Goal: Task Accomplishment & Management: Use online tool/utility

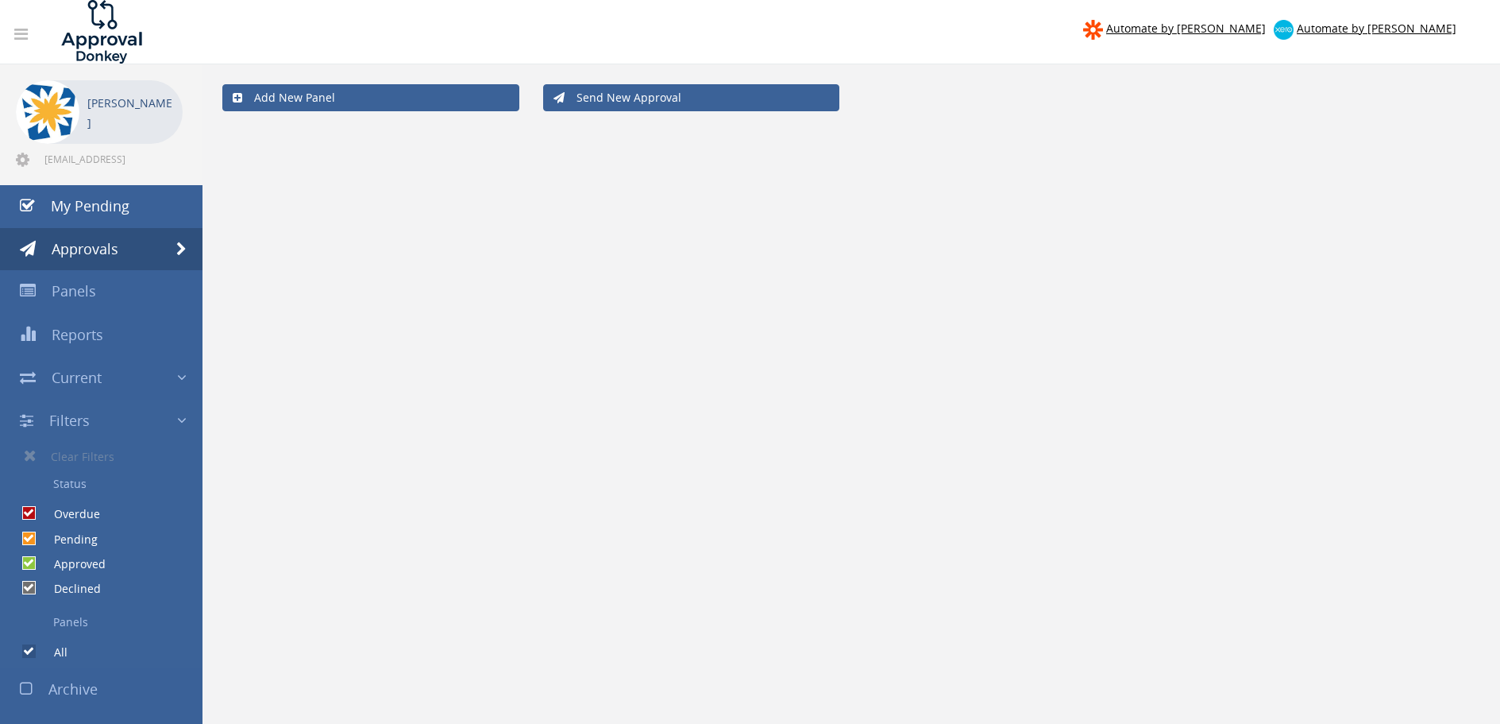
scroll to position [64, 0]
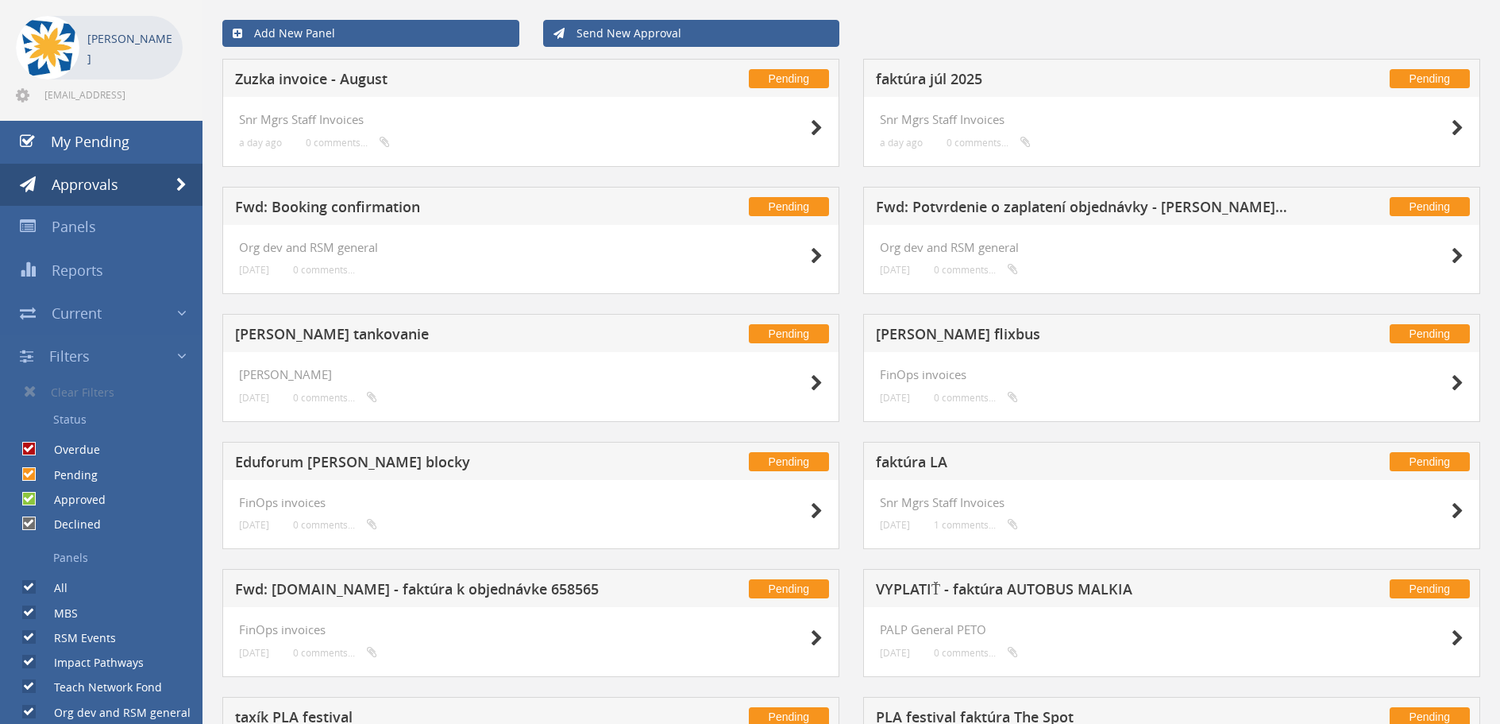
click at [964, 75] on h5 "faktúra júl 2025" at bounding box center [1083, 81] width 415 height 20
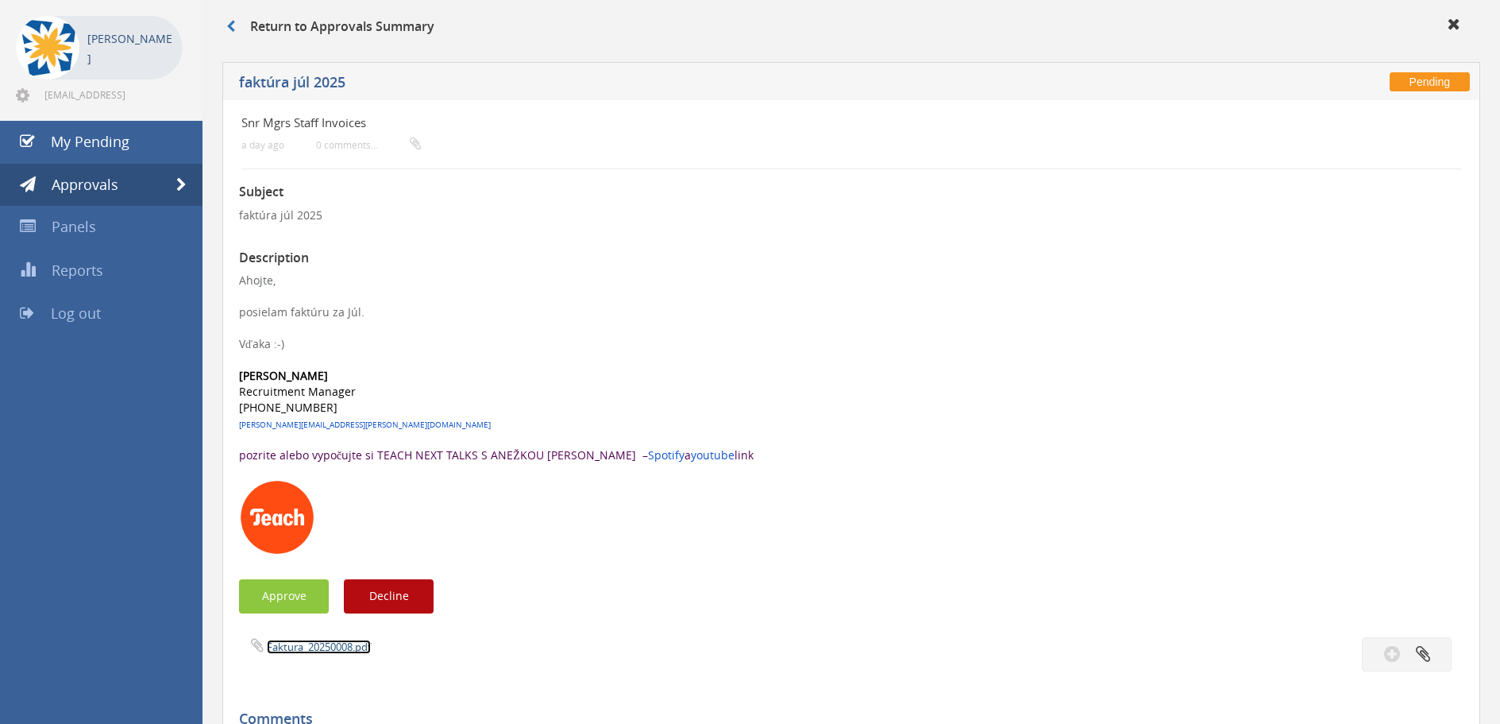
click at [302, 640] on link "Faktura_20250008.pdf" at bounding box center [319, 646] width 104 height 14
click at [406, 589] on button "Decline" at bounding box center [389, 596] width 90 height 34
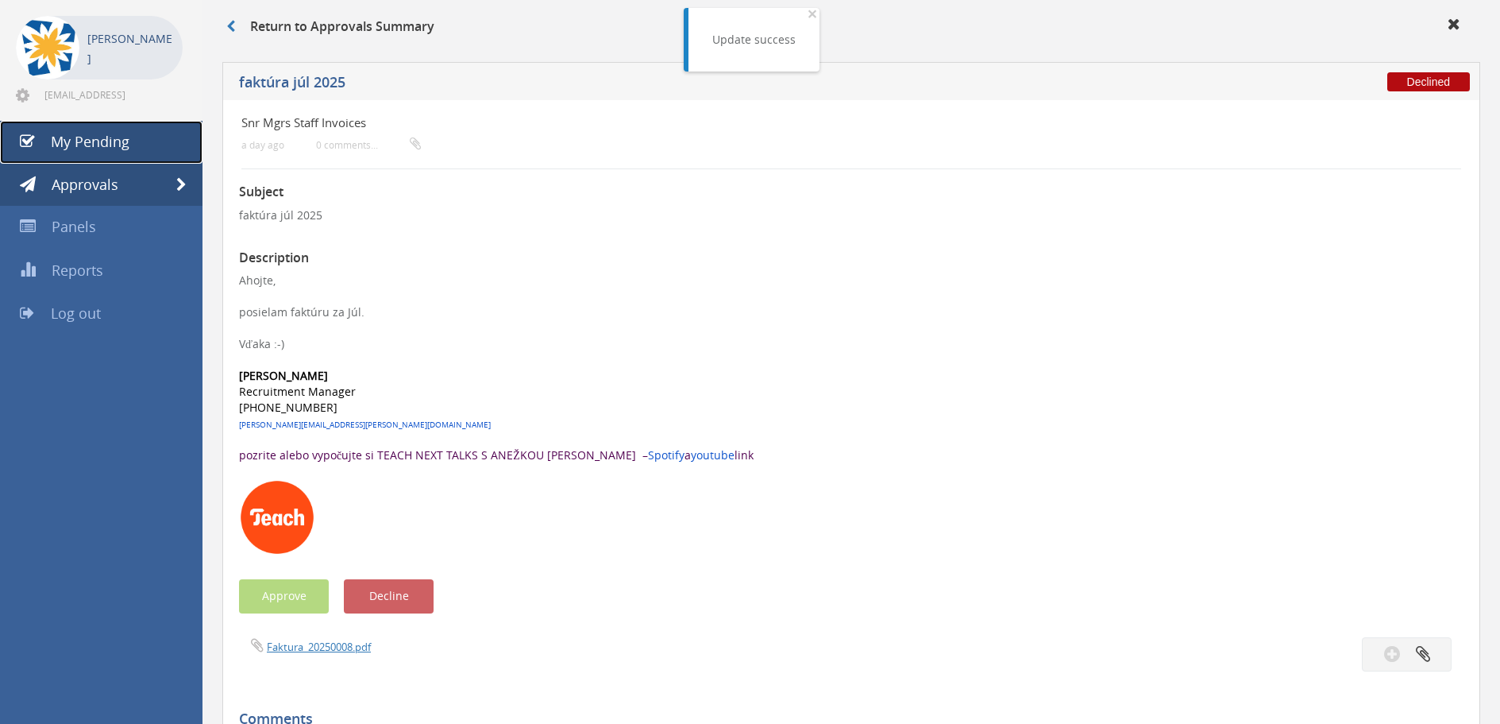
click at [100, 141] on span "My Pending" at bounding box center [90, 141] width 79 height 19
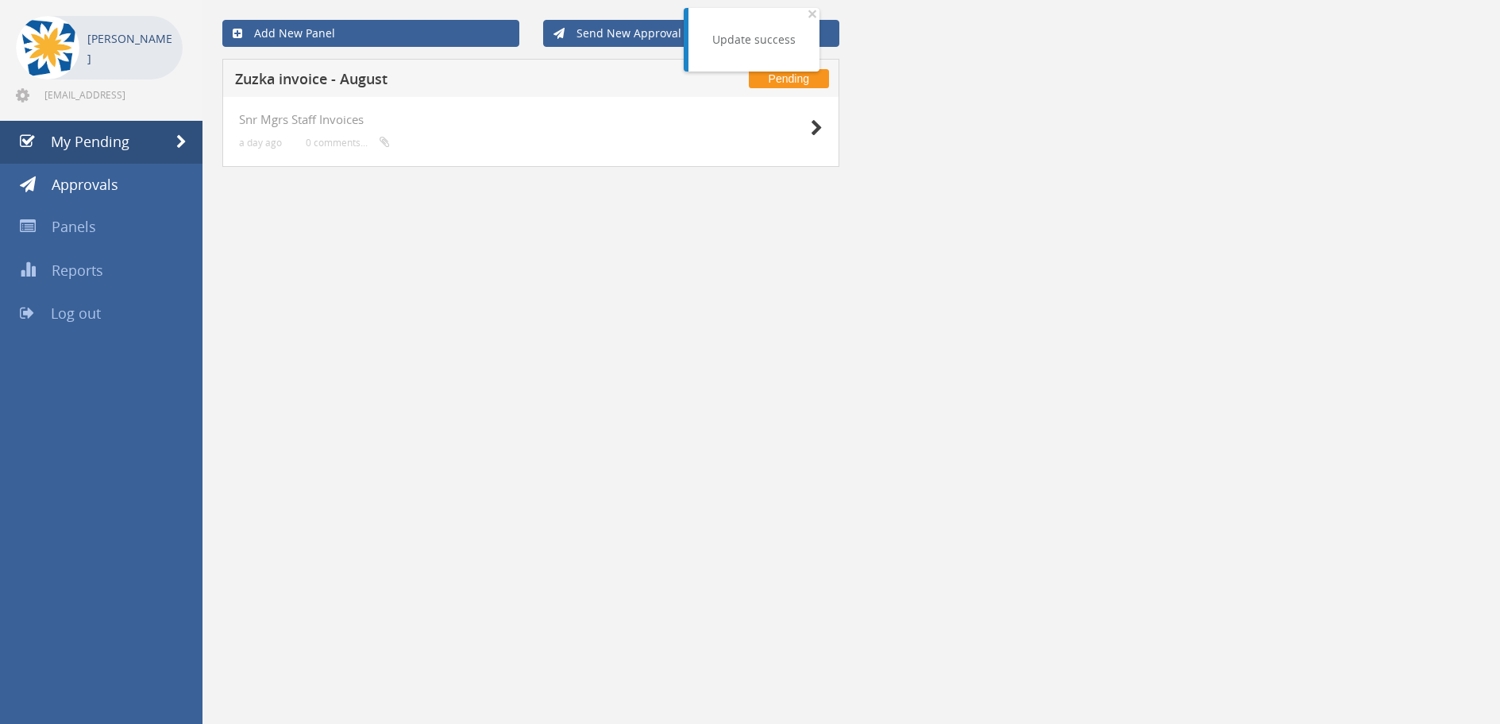
click at [347, 75] on h5 "Zuzka invoice - August" at bounding box center [442, 81] width 415 height 20
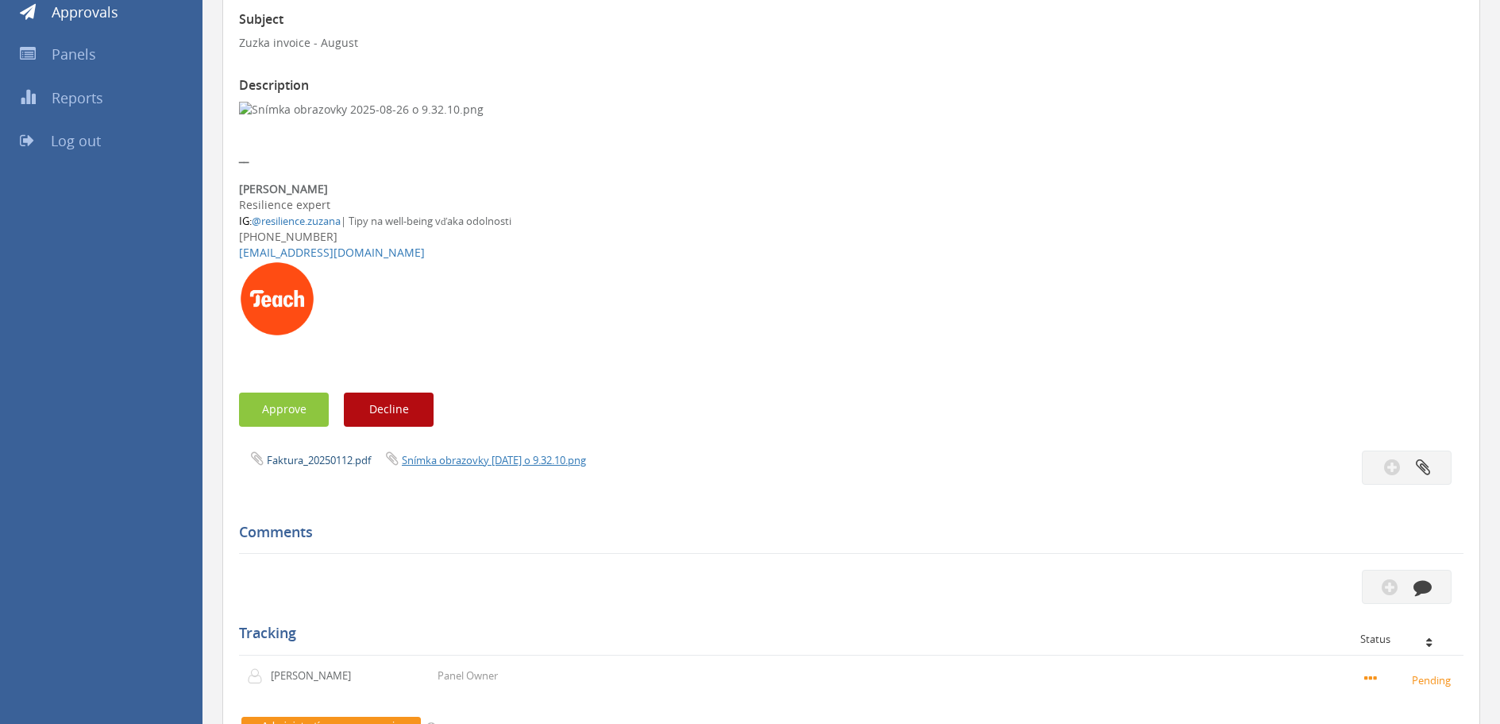
scroll to position [237, 0]
click at [336, 455] on link "Faktura_20250112.pdf" at bounding box center [319, 459] width 104 height 14
click at [281, 404] on button "Approve" at bounding box center [284, 409] width 90 height 34
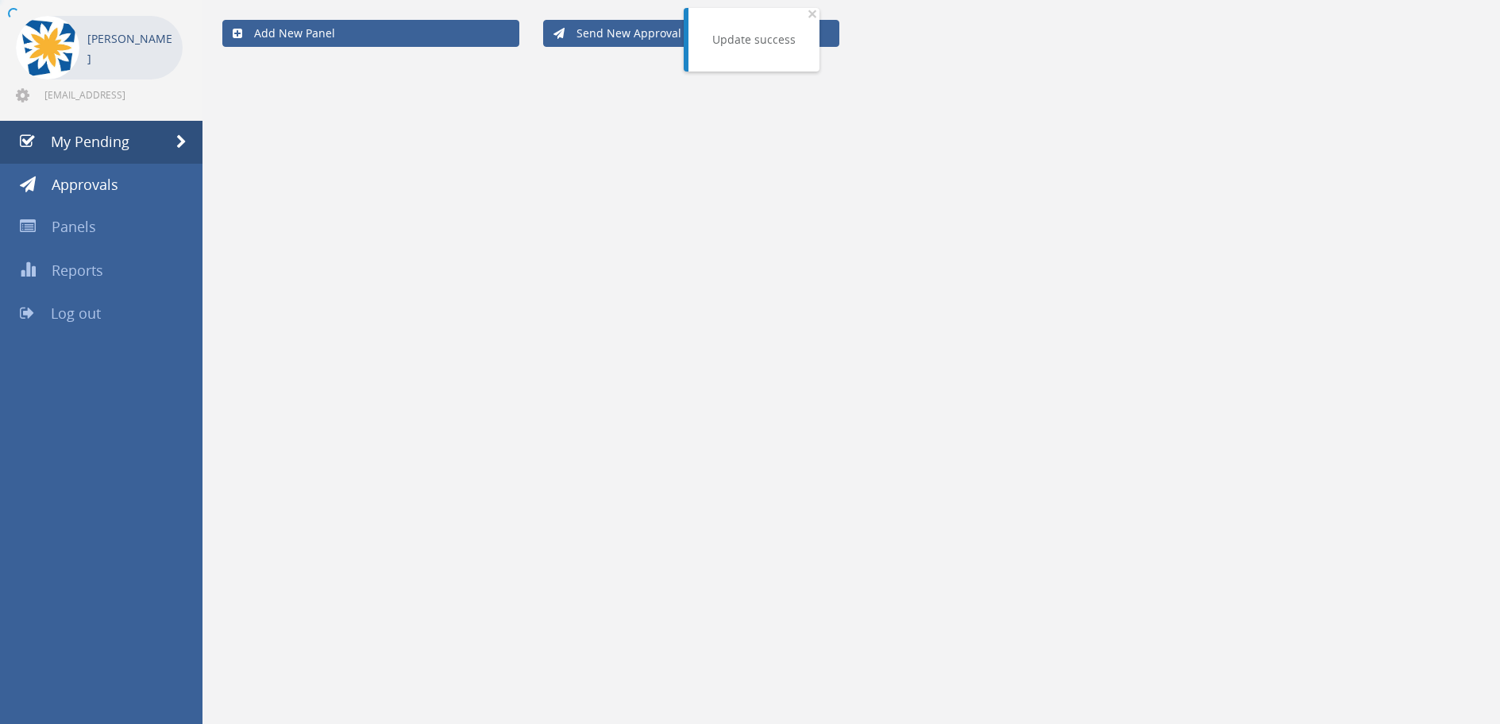
scroll to position [64, 0]
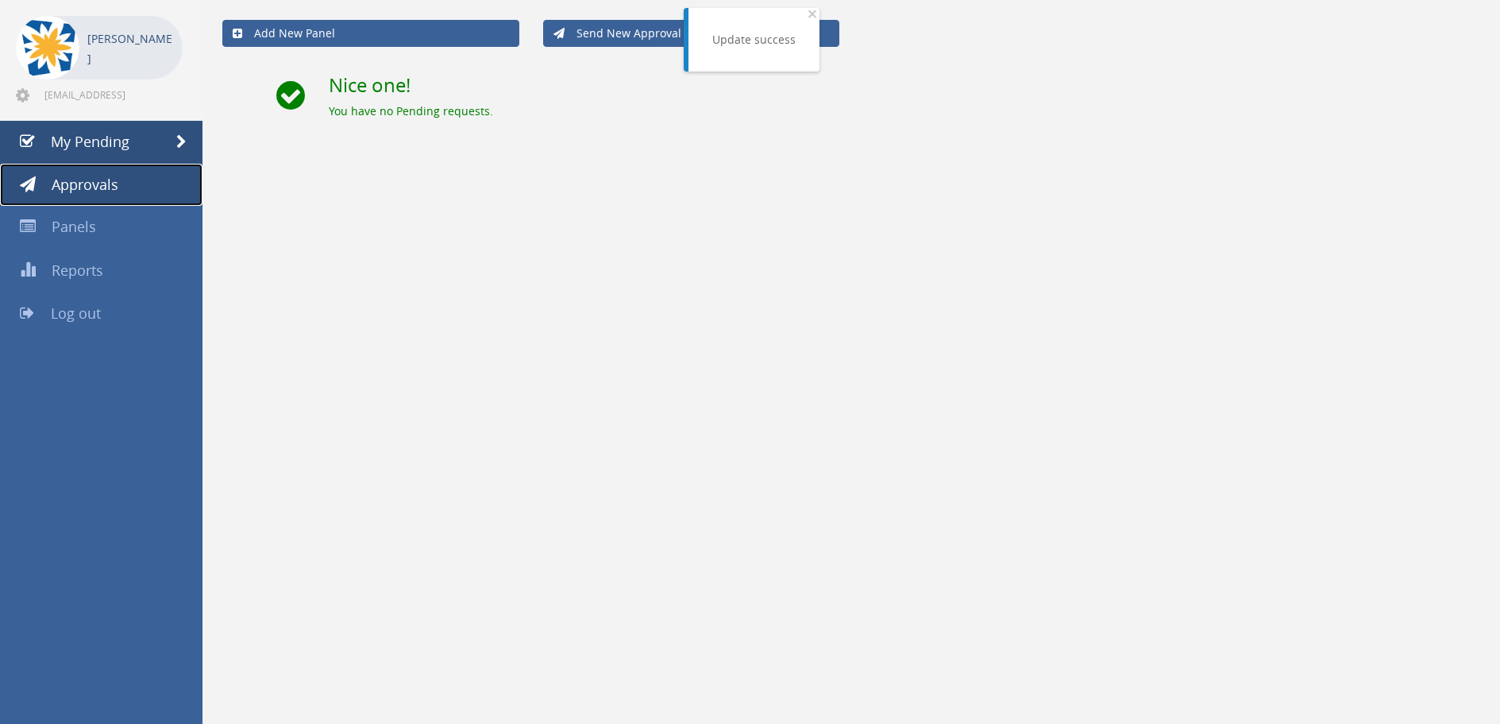
click at [91, 187] on span "Approvals" at bounding box center [85, 184] width 67 height 19
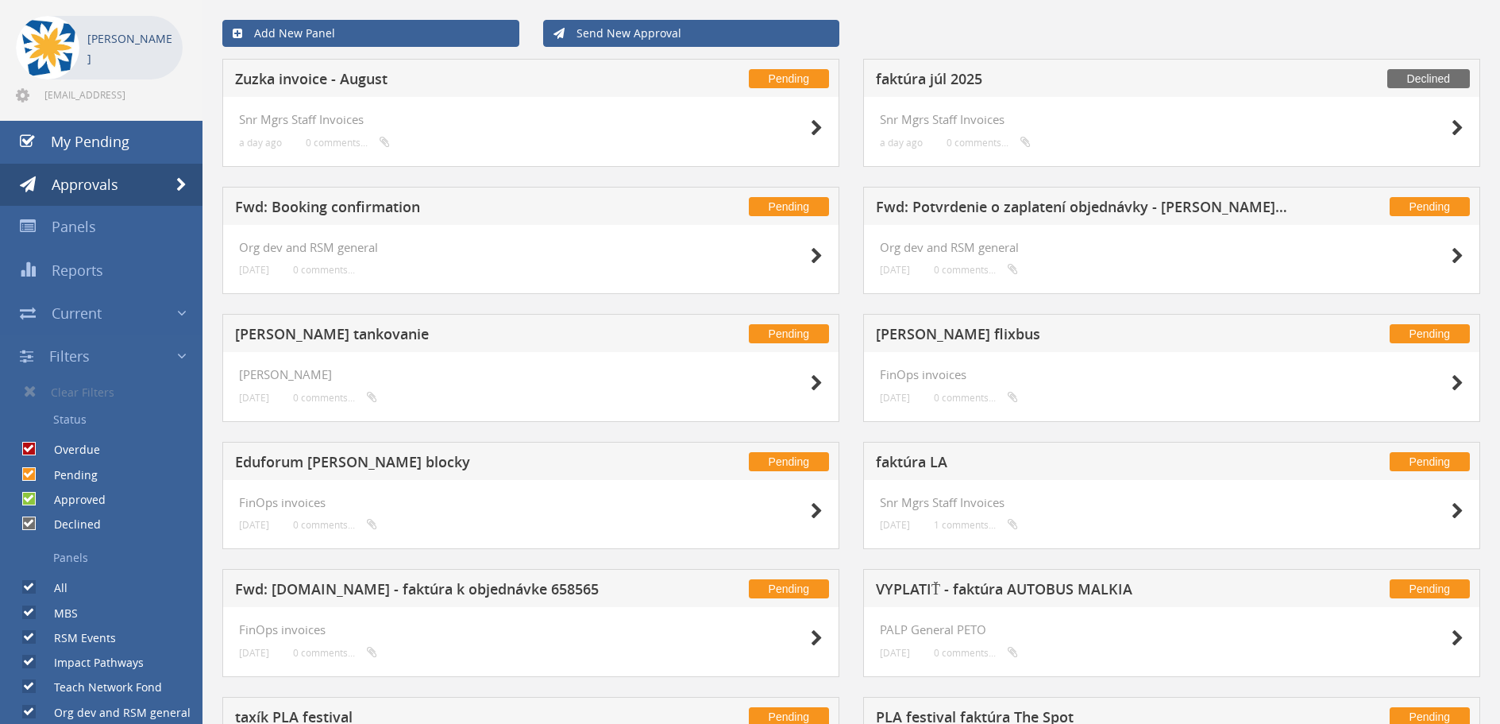
click at [338, 211] on h5 "Fwd: Booking confirmation" at bounding box center [442, 209] width 415 height 20
